Goal: Task Accomplishment & Management: Manage account settings

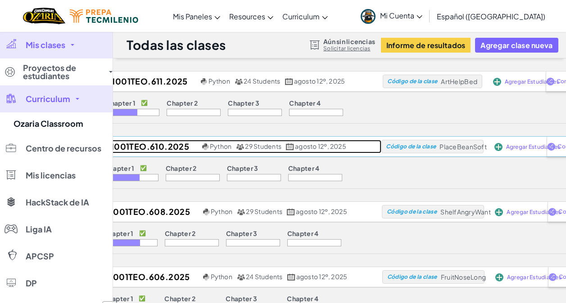
click at [150, 143] on h2 "FE.BSTI1001TEO.610.2025" at bounding box center [132, 147] width 135 height 14
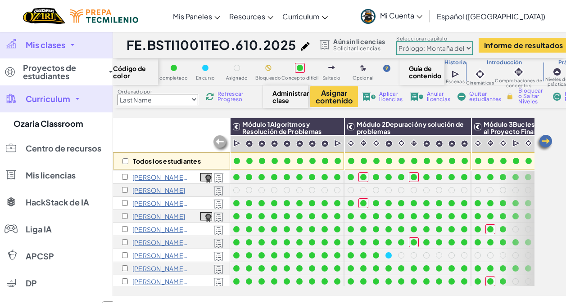
click at [174, 192] on p "[PERSON_NAME]" at bounding box center [158, 190] width 53 height 7
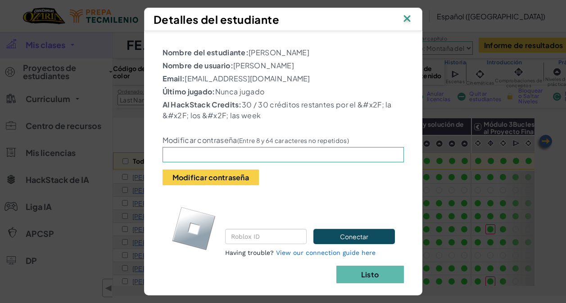
click at [410, 20] on img at bounding box center [407, 20] width 12 height 14
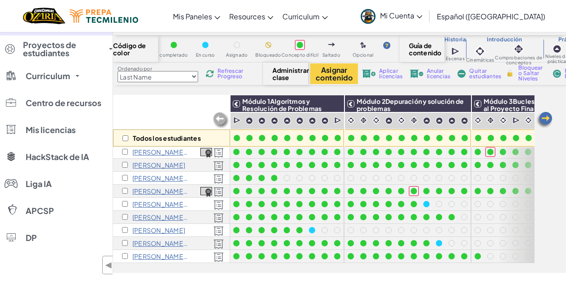
scroll to position [45, 0]
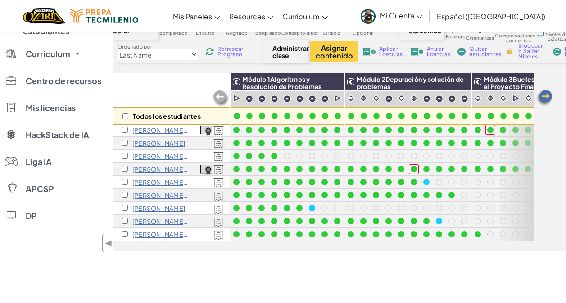
click at [223, 55] on span "Refrescar Progreso" at bounding box center [231, 51] width 28 height 11
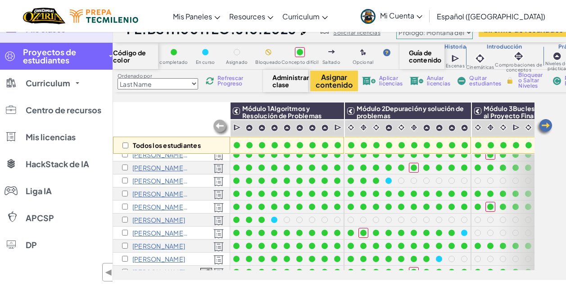
scroll to position [0, 0]
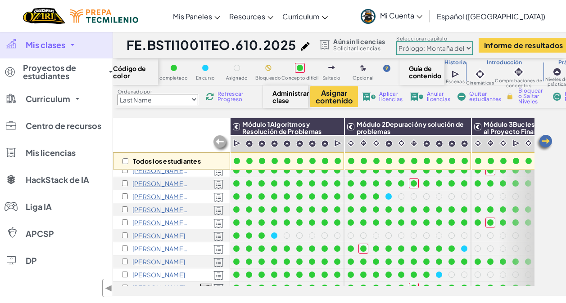
click at [41, 46] on span "Mis clases" at bounding box center [46, 45] width 40 height 8
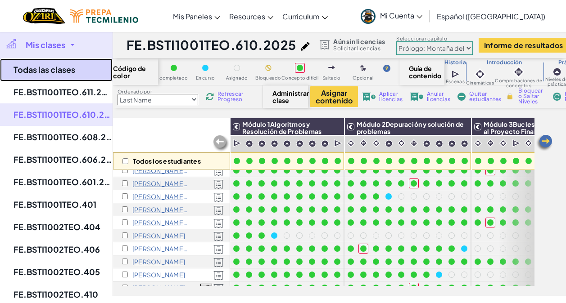
click at [47, 71] on link "Todas las clases" at bounding box center [56, 70] width 113 height 23
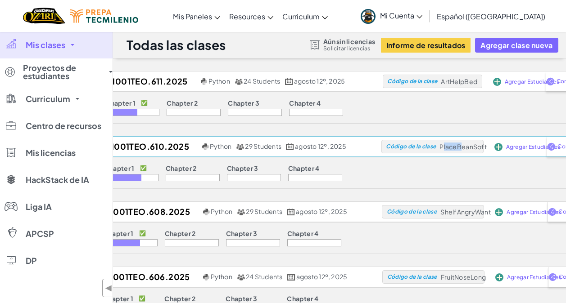
drag, startPoint x: 443, startPoint y: 145, endPoint x: 464, endPoint y: 147, distance: 20.8
click at [464, 147] on span "PlaceBeanSoft" at bounding box center [462, 147] width 47 height 8
drag, startPoint x: 464, startPoint y: 147, endPoint x: 443, endPoint y: 148, distance: 21.2
click at [443, 148] on span "PlaceBeanSoft" at bounding box center [462, 147] width 47 height 8
drag, startPoint x: 442, startPoint y: 146, endPoint x: 487, endPoint y: 147, distance: 45.5
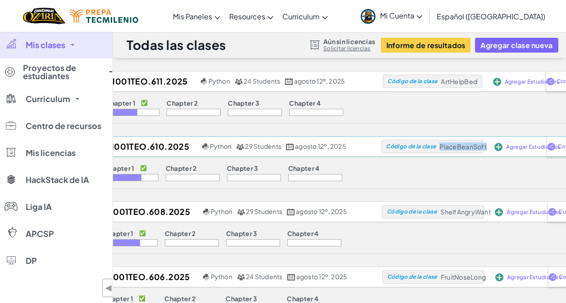
click at [486, 147] on span "PlaceBeanSoft" at bounding box center [462, 147] width 47 height 8
copy span "PlaceBeanSoft"
click at [68, 50] on link "Mis clases" at bounding box center [56, 45] width 113 height 27
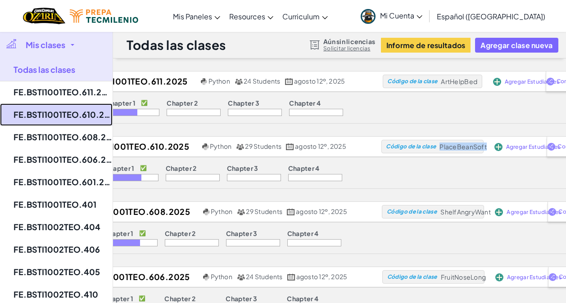
click at [68, 113] on link "FE.BSTI1001TEO.610.2025" at bounding box center [56, 115] width 113 height 23
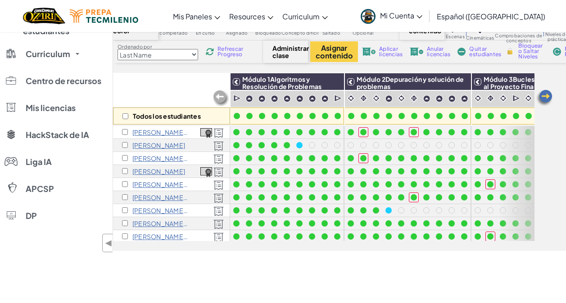
click at [231, 50] on span "Refrescar Progreso" at bounding box center [231, 51] width 28 height 11
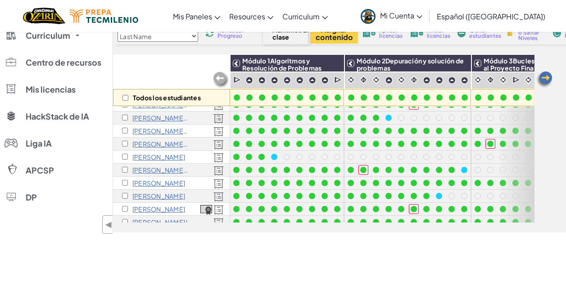
scroll to position [87, 0]
click at [225, 34] on span "Refrescar Progreso" at bounding box center [231, 33] width 28 height 11
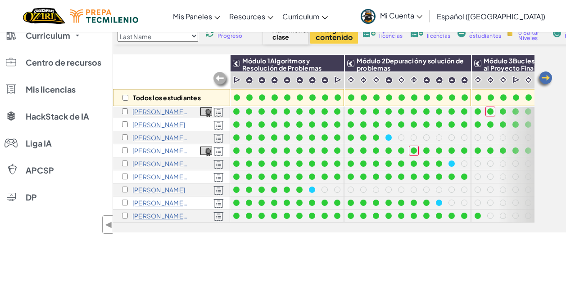
scroll to position [283, 0]
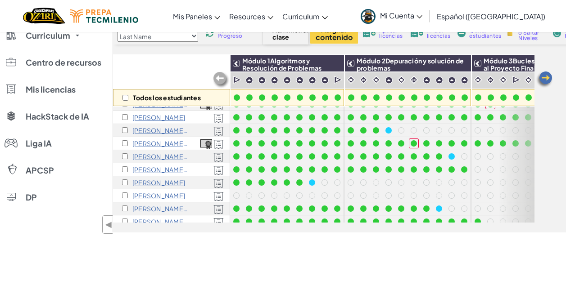
scroll to position [288, 0]
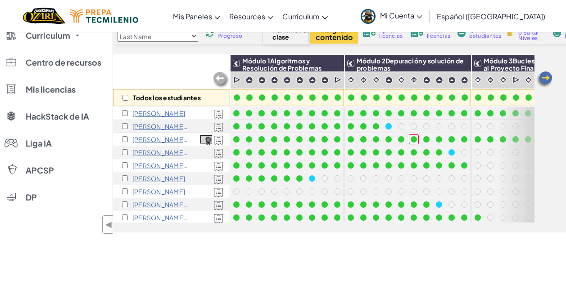
click at [228, 38] on span "Refrescar Progreso" at bounding box center [231, 33] width 28 height 11
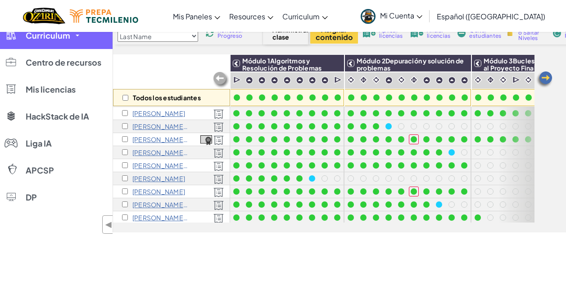
click at [68, 36] on span "Curriculum" at bounding box center [48, 36] width 45 height 8
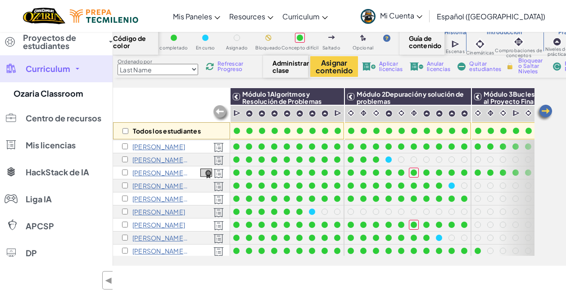
scroll to position [0, 0]
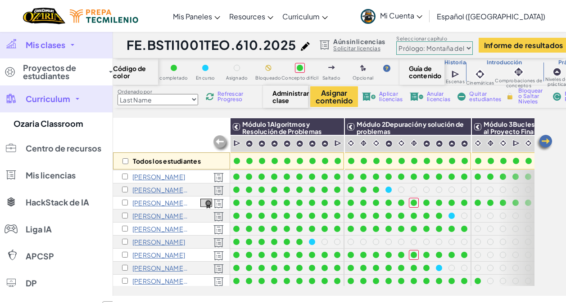
click at [72, 47] on link "Mis clases" at bounding box center [56, 45] width 113 height 27
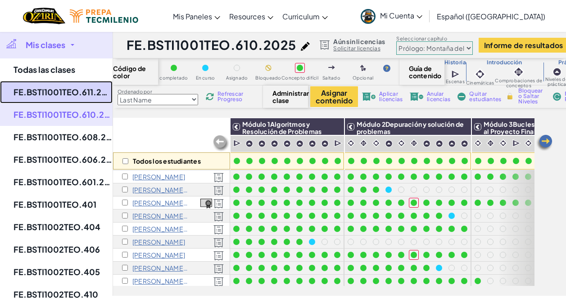
click at [73, 95] on link "FE.BSTI1001TEO.611.2025" at bounding box center [56, 92] width 113 height 23
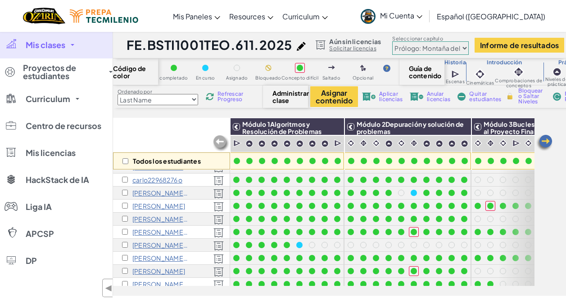
scroll to position [205, 0]
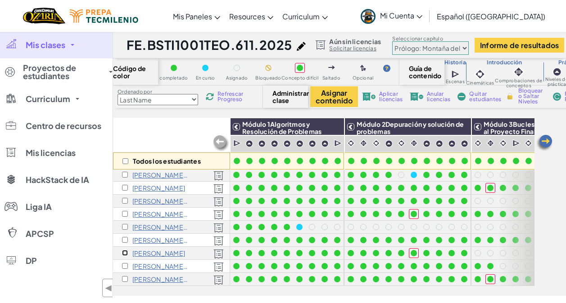
click at [125, 250] on input "checkbox" at bounding box center [125, 253] width 6 height 6
checkbox input "true"
click at [477, 99] on span "Quitar estudiantes" at bounding box center [485, 96] width 32 height 11
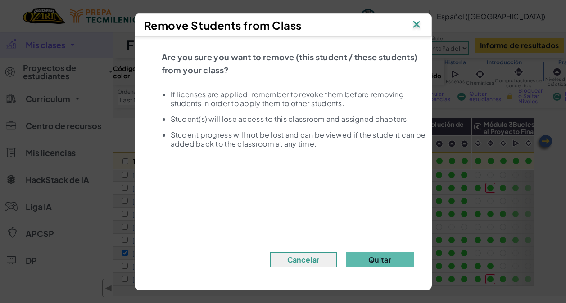
click at [414, 26] on img at bounding box center [417, 25] width 12 height 14
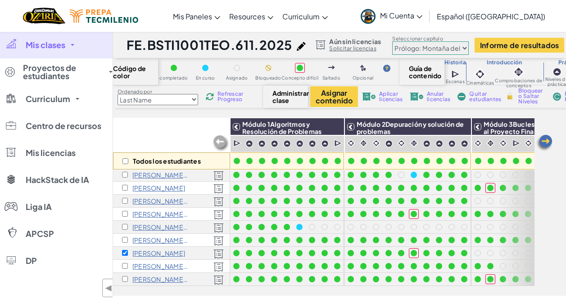
click at [63, 49] on span "Mis clases" at bounding box center [46, 45] width 40 height 8
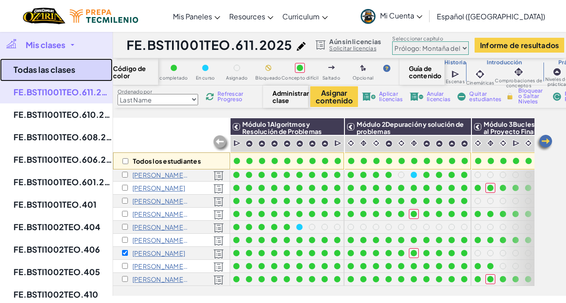
click at [66, 73] on link "Todas las clases" at bounding box center [56, 70] width 113 height 23
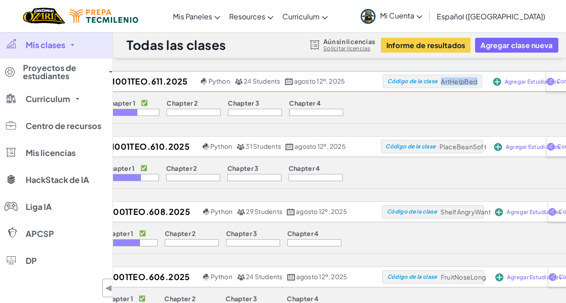
drag, startPoint x: 443, startPoint y: 81, endPoint x: 479, endPoint y: 83, distance: 36.0
click at [479, 83] on div "Código de la clase ArtHelpBed" at bounding box center [432, 82] width 99 height 14
copy span "ArtHelpBed"
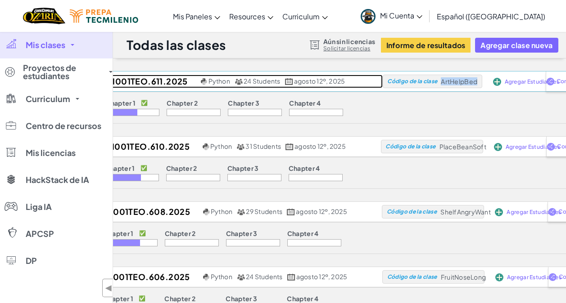
click at [157, 82] on h2 "FE.BSTI1001TEO.611.2025" at bounding box center [133, 82] width 132 height 14
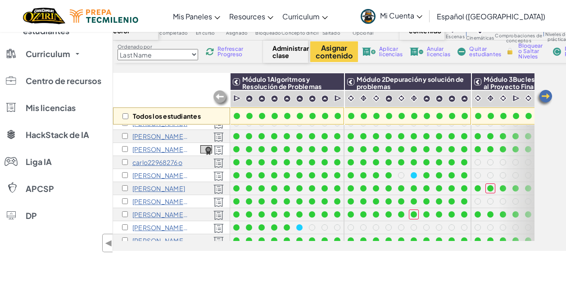
scroll to position [165, 0]
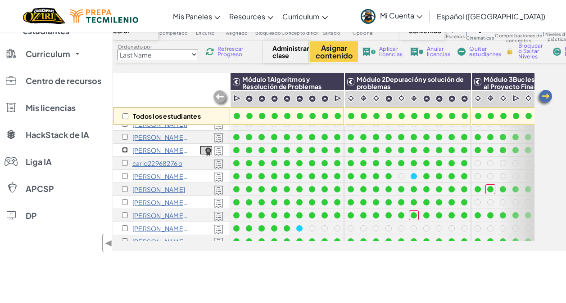
click at [125, 151] on input "checkbox" at bounding box center [125, 150] width 6 height 6
click at [125, 149] on input "checkbox" at bounding box center [125, 150] width 6 height 6
checkbox input "false"
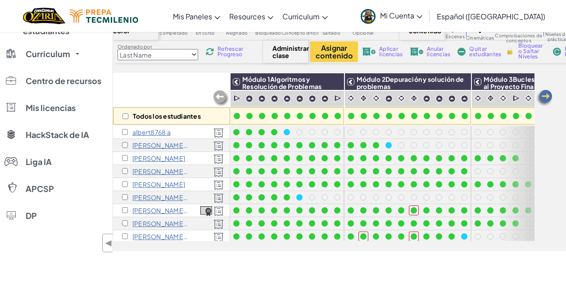
scroll to position [165, 0]
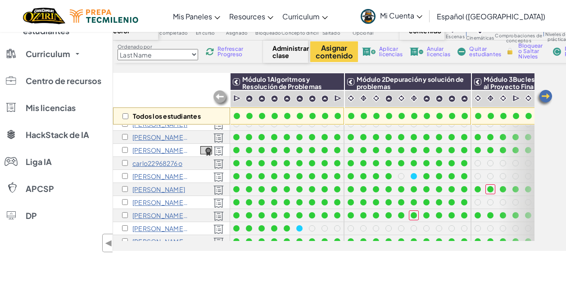
click at [413, 16] on span "Mi Cuenta" at bounding box center [401, 15] width 42 height 9
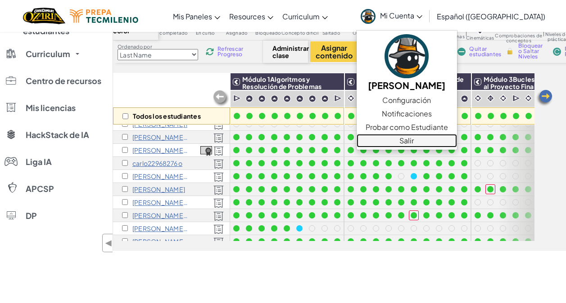
click at [429, 138] on link "Salir" at bounding box center [407, 141] width 100 height 14
